Goal: Find contact information: Find contact information

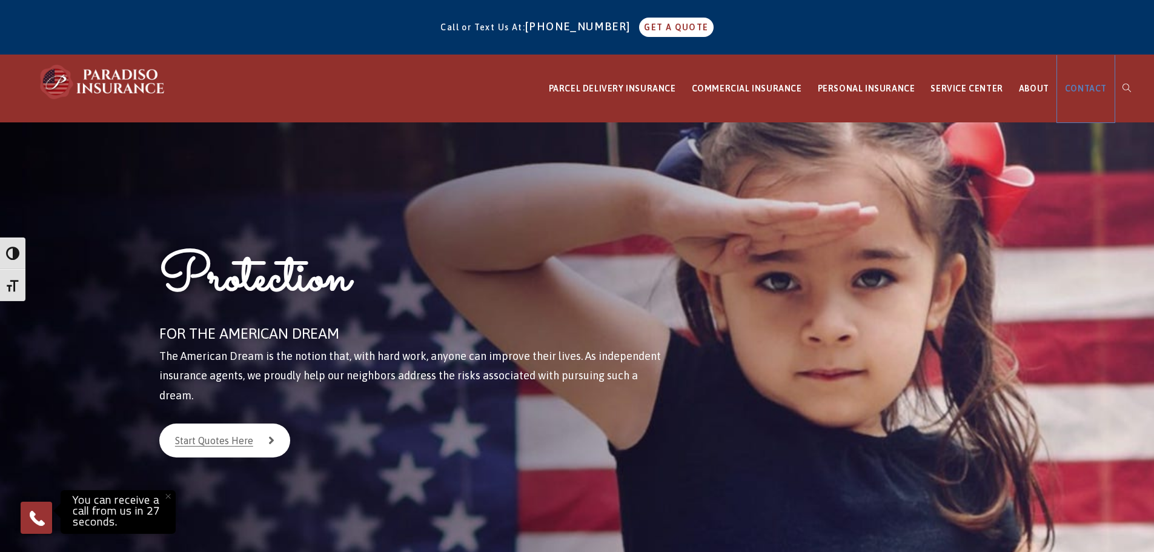
click at [1087, 89] on span "CONTACT" at bounding box center [1086, 89] width 42 height 10
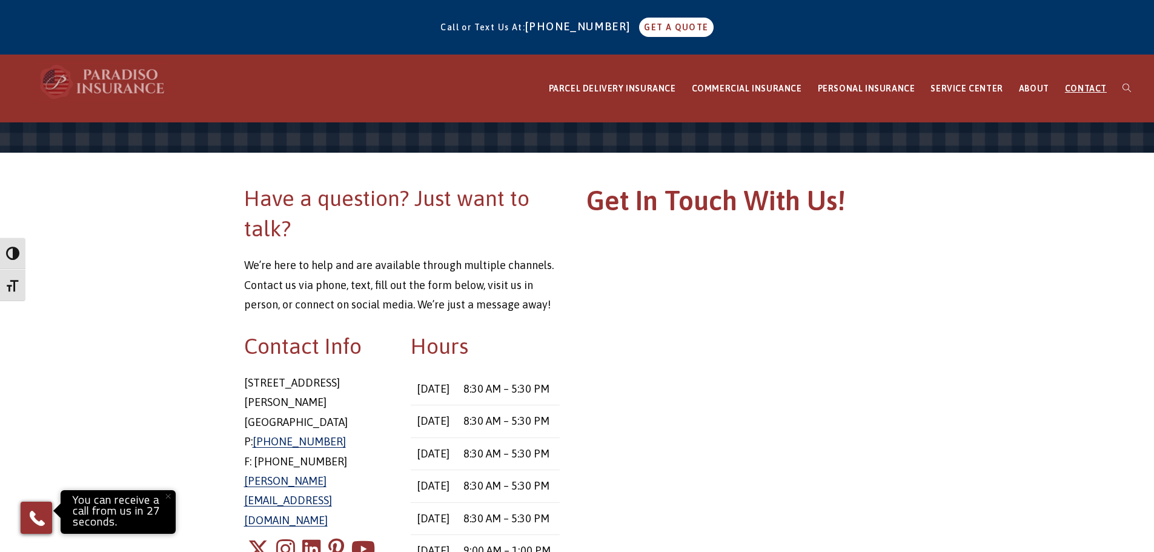
click at [120, 78] on img at bounding box center [102, 82] width 133 height 36
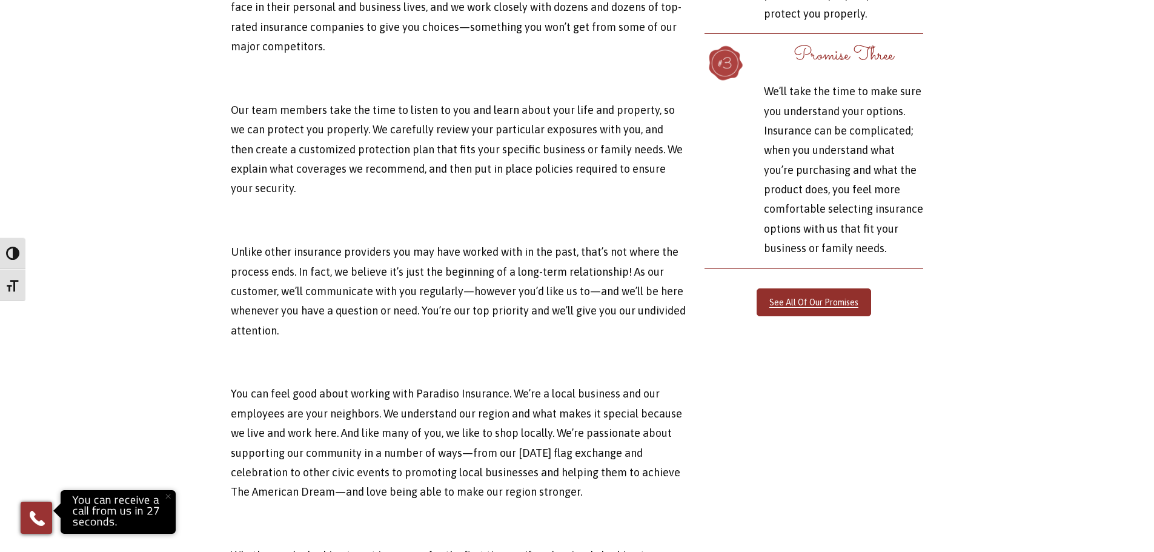
scroll to position [3464, 0]
